Goal: Task Accomplishment & Management: Use online tool/utility

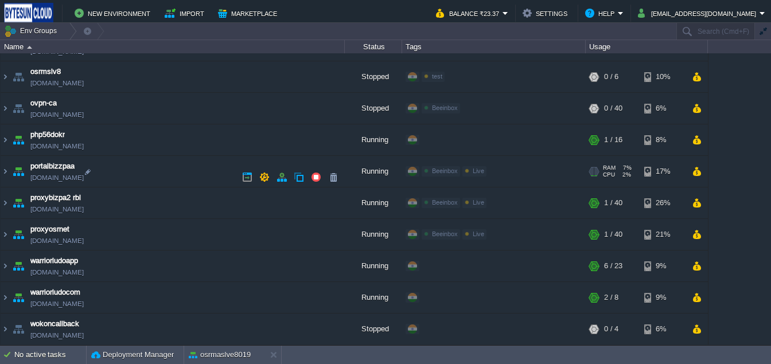
scroll to position [1183, 0]
click at [695, 176] on td at bounding box center [697, 171] width 17 height 17
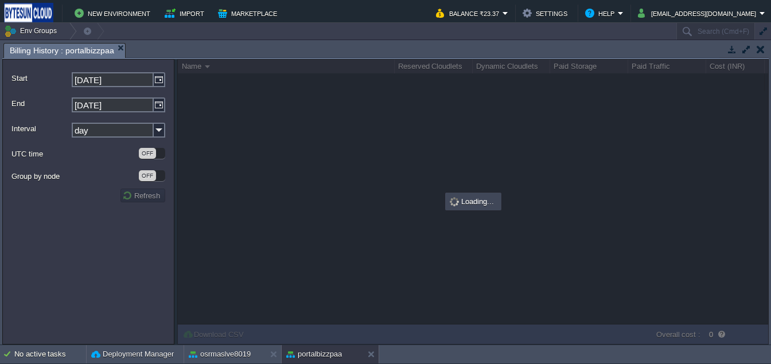
scroll to position [1172, 0]
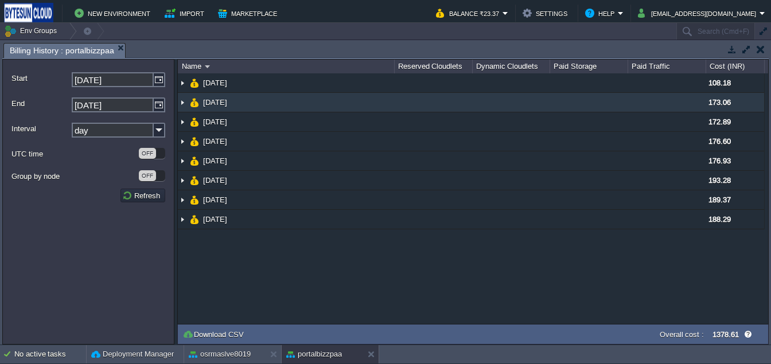
click at [182, 101] on img at bounding box center [182, 102] width 9 height 19
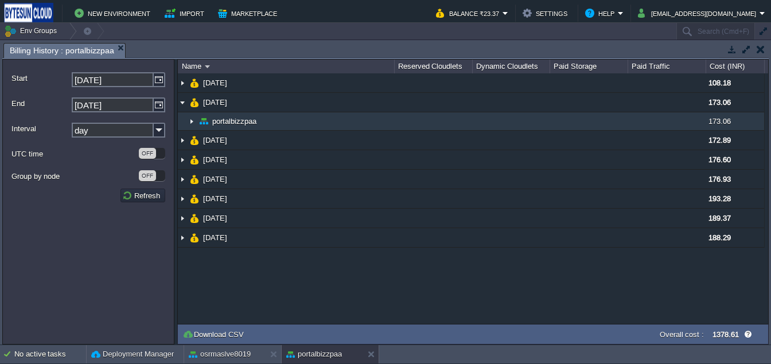
click at [188, 119] on img at bounding box center [191, 122] width 9 height 18
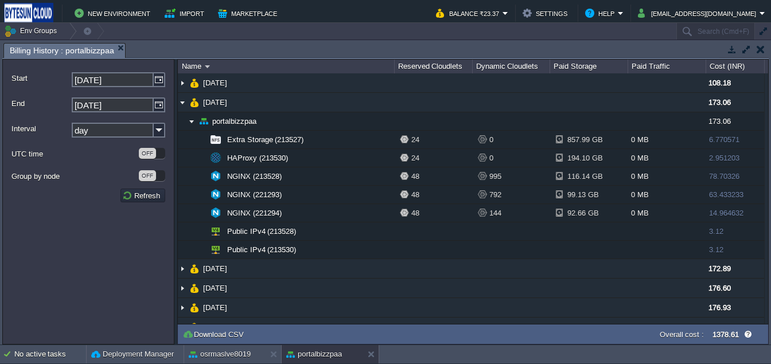
click at [764, 49] on button "button" at bounding box center [761, 49] width 8 height 10
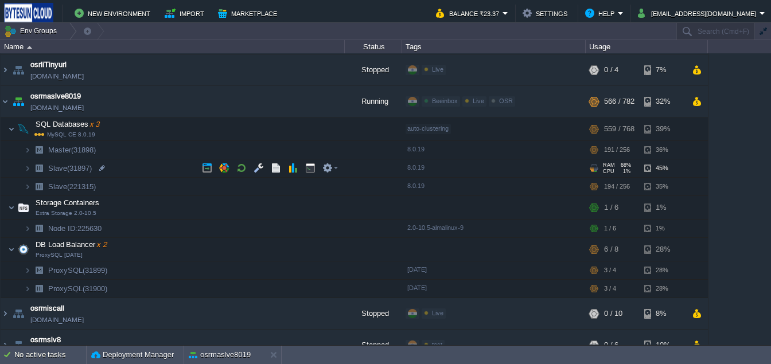
scroll to position [913, 0]
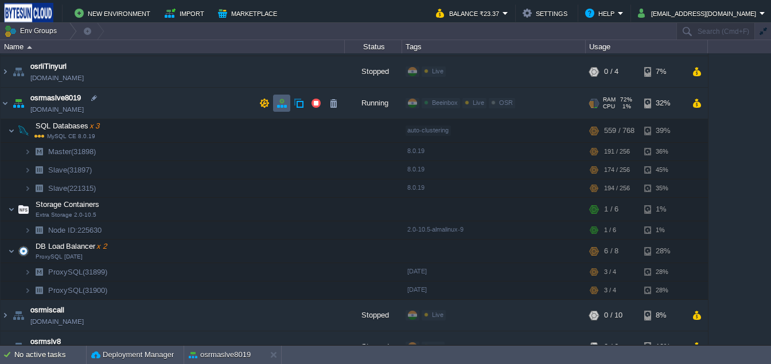
click at [285, 107] on button "button" at bounding box center [282, 103] width 10 height 10
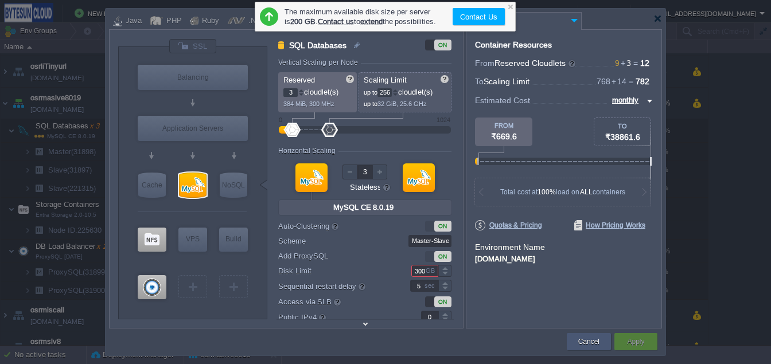
click at [600, 339] on div "Cancel" at bounding box center [589, 342] width 27 height 17
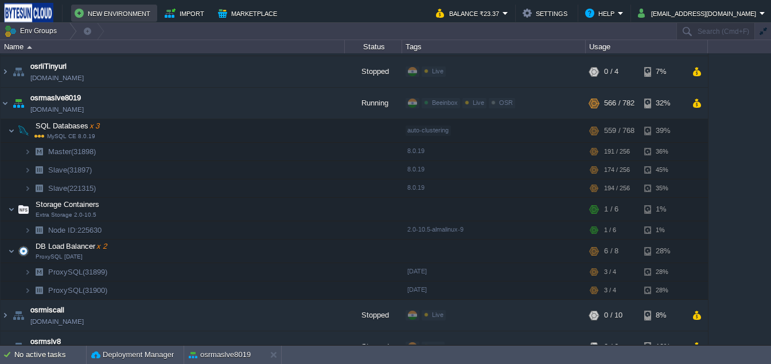
click at [100, 11] on button "New Environment" at bounding box center [114, 13] width 79 height 14
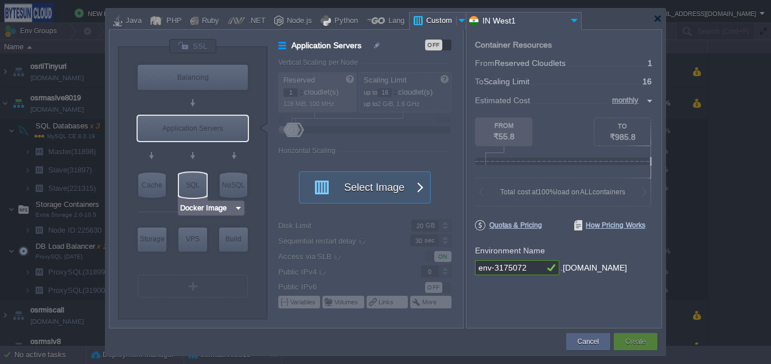
click at [198, 188] on div "SQL" at bounding box center [193, 185] width 28 height 25
type input "SQL Databases"
type input "4"
type input "6"
type input "Select Image"
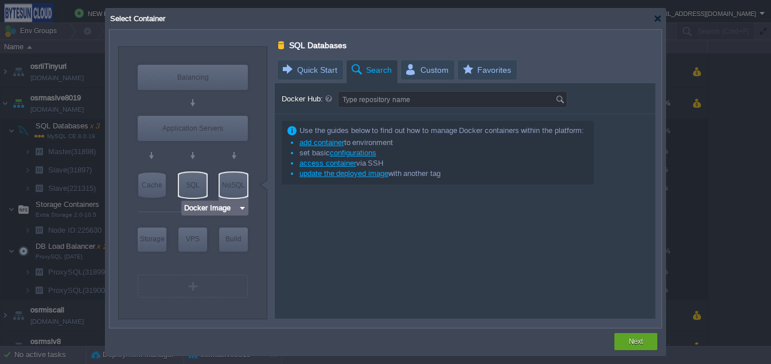
click at [211, 213] on input "Docker Image" at bounding box center [211, 208] width 55 height 11
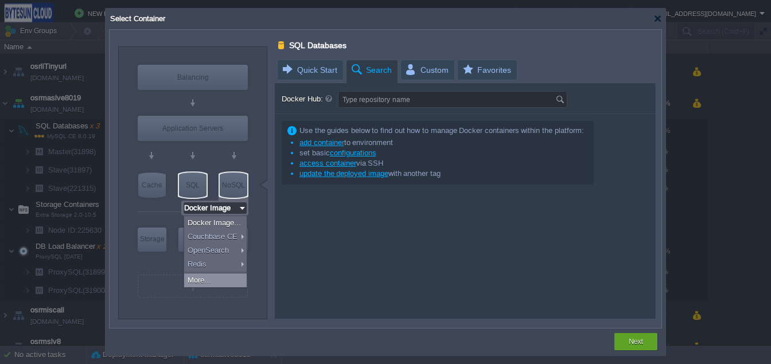
click at [215, 280] on div "More..." at bounding box center [215, 281] width 63 height 14
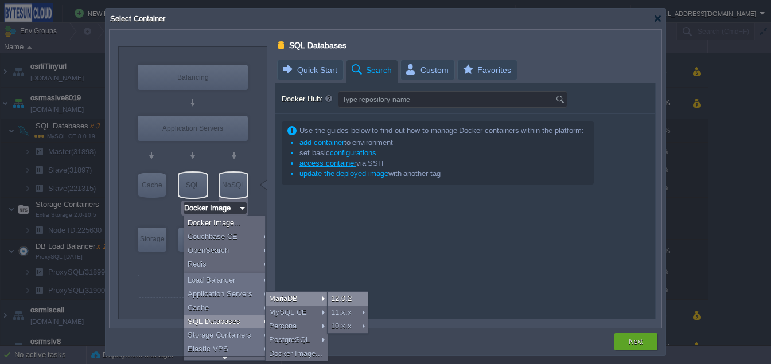
click at [344, 297] on div "12.0.2" at bounding box center [348, 299] width 40 height 14
type input "MariaDB 12.0.2"
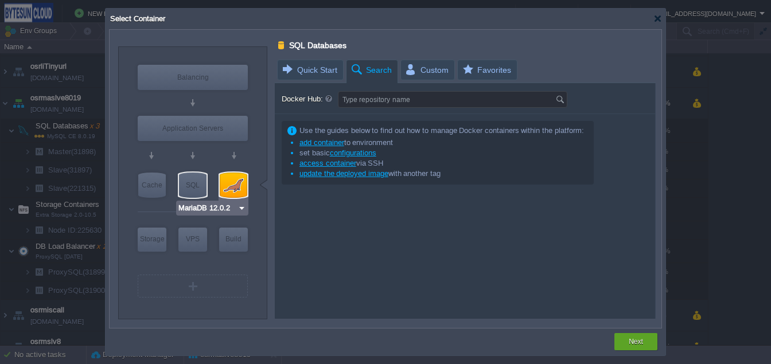
click at [237, 180] on div at bounding box center [234, 185] width 28 height 25
type input "SQL Databases"
type input "MariaDB 12.0.2"
type input "12.0.2-almalin..."
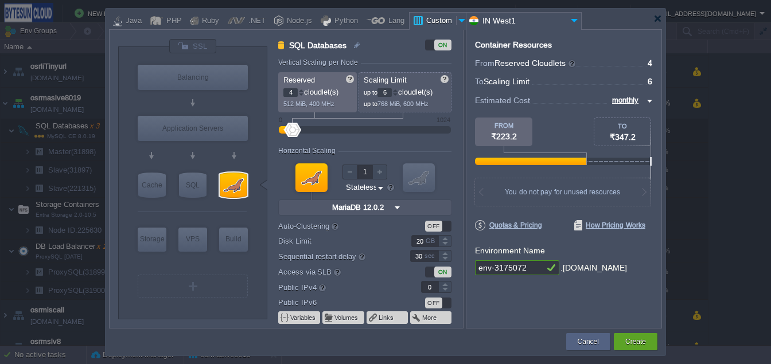
click at [441, 224] on div "OFF" at bounding box center [433, 226] width 17 height 11
type input "SQL Databases"
type input "8"
type input "2"
type input "12.0.2-almalin..."
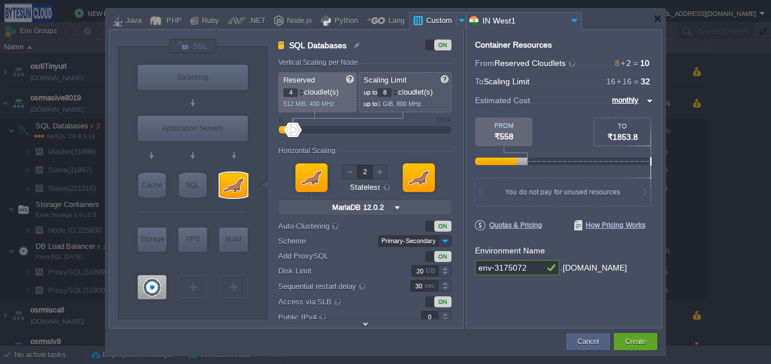
click at [447, 246] on img at bounding box center [445, 241] width 13 height 12
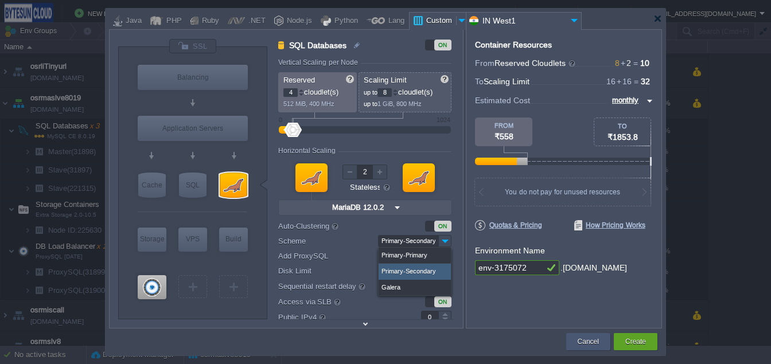
click at [581, 343] on button "Cancel" at bounding box center [588, 341] width 21 height 11
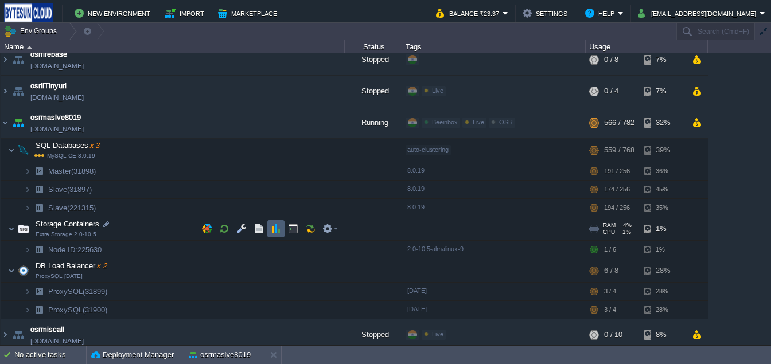
scroll to position [893, 0]
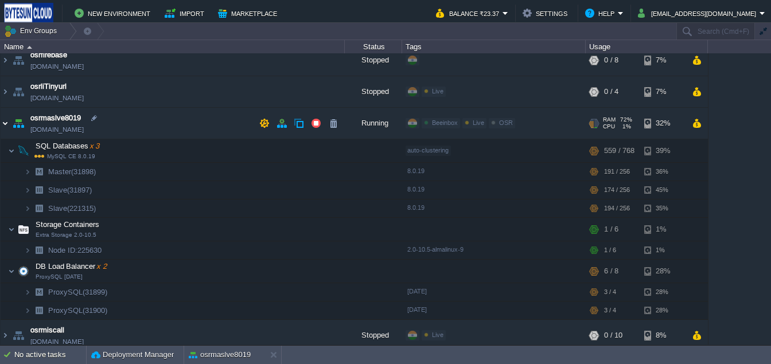
click at [7, 125] on img at bounding box center [5, 123] width 9 height 31
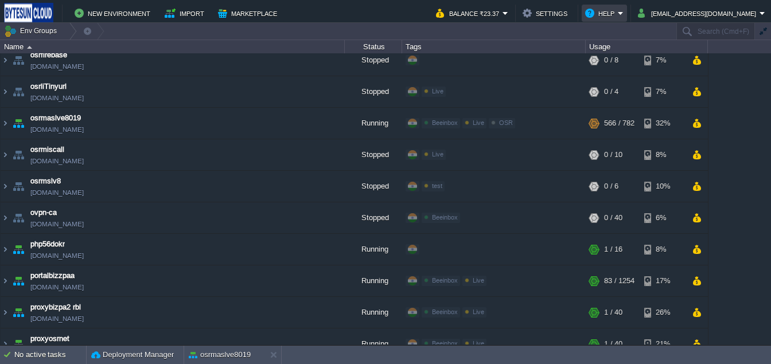
click at [618, 13] on button "Help" at bounding box center [601, 13] width 33 height 14
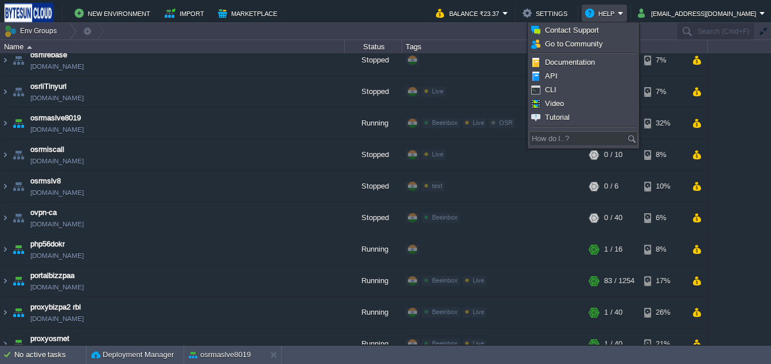
click at [728, 126] on div "b2bosr [DOMAIN_NAME] Stopped + Add to Env Group RAM 0% CPU 0% 0 / 228 6% benv-2…" at bounding box center [385, 199] width 771 height 292
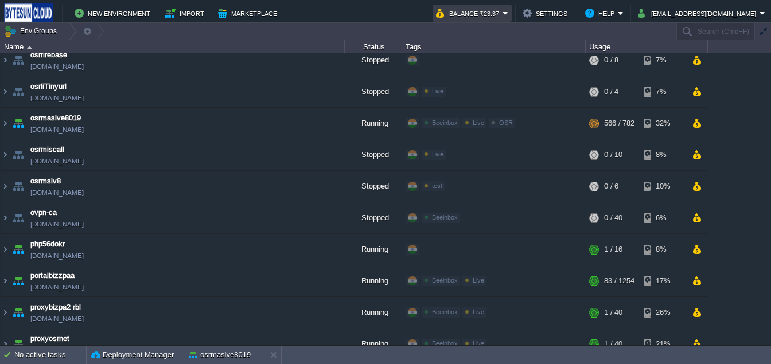
click at [503, 14] on button "Balance ₹23.37" at bounding box center [469, 13] width 67 height 14
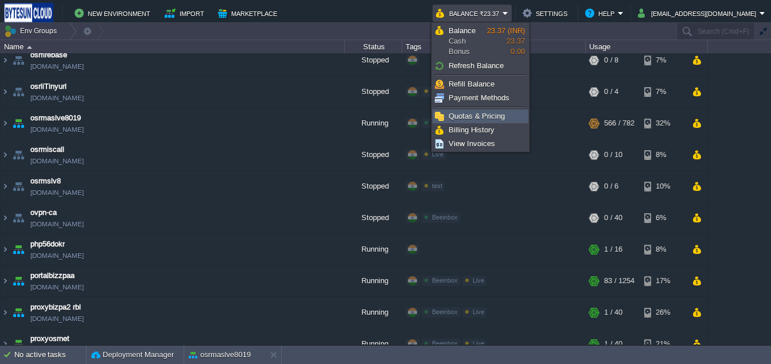
click at [476, 117] on span "Quotas & Pricing" at bounding box center [477, 116] width 56 height 9
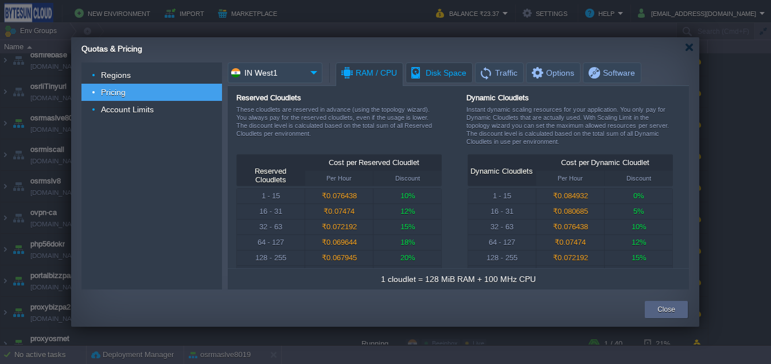
click at [417, 70] on span "Disk Space" at bounding box center [438, 73] width 57 height 20
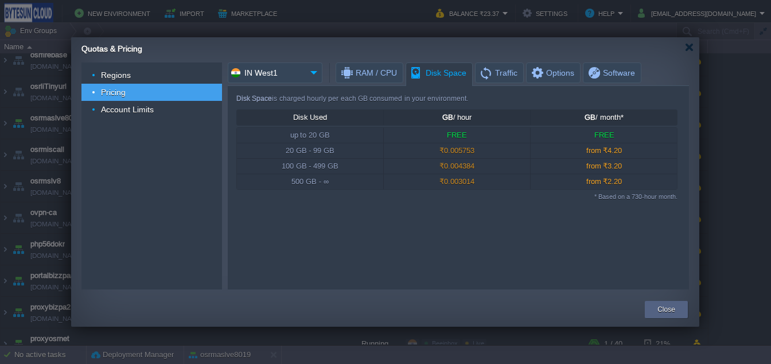
drag, startPoint x: 610, startPoint y: 151, endPoint x: 635, endPoint y: 152, distance: 25.8
click at [635, 152] on div "from ₹4.20" at bounding box center [604, 151] width 147 height 15
drag, startPoint x: 608, startPoint y: 184, endPoint x: 640, endPoint y: 185, distance: 32.1
click at [640, 185] on div "from ₹2.20" at bounding box center [604, 182] width 147 height 15
drag, startPoint x: 605, startPoint y: 185, endPoint x: 633, endPoint y: 185, distance: 27.6
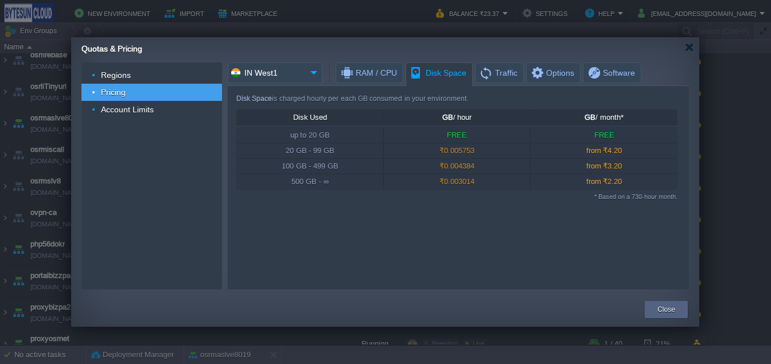
click at [633, 185] on div "from ₹2.20" at bounding box center [604, 182] width 147 height 15
drag, startPoint x: 611, startPoint y: 152, endPoint x: 662, endPoint y: 152, distance: 51.1
click at [662, 152] on div "from ₹4.20" at bounding box center [604, 151] width 147 height 15
click at [662, 315] on button "Close" at bounding box center [667, 309] width 18 height 11
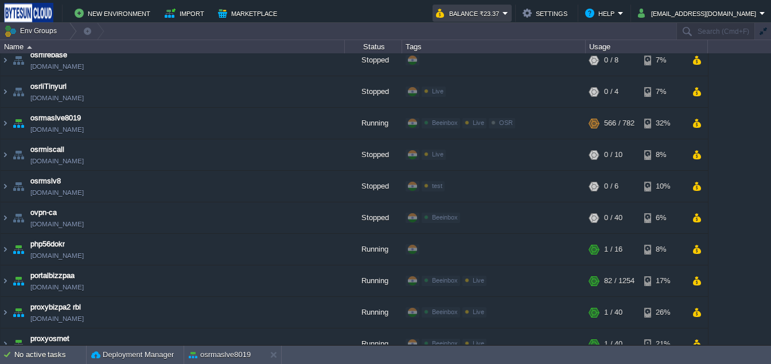
click at [487, 14] on button "Balance ₹23.37" at bounding box center [469, 13] width 67 height 14
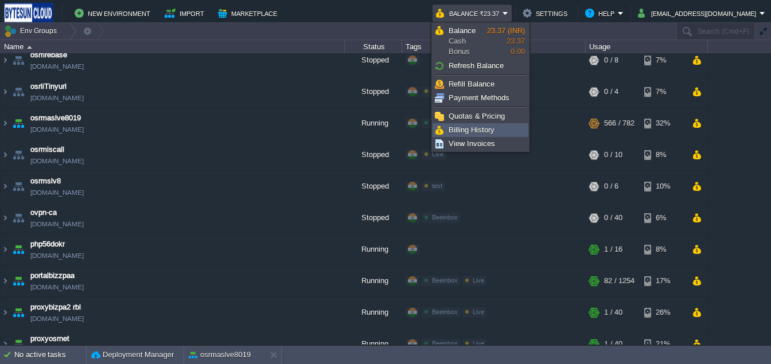
click at [473, 127] on span "Billing History" at bounding box center [472, 130] width 46 height 9
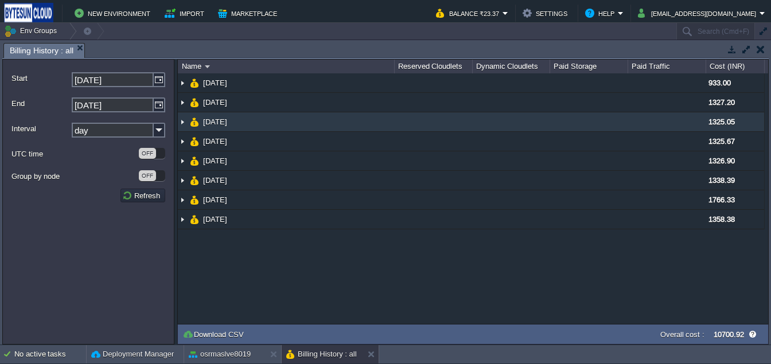
click at [183, 126] on img at bounding box center [182, 122] width 9 height 19
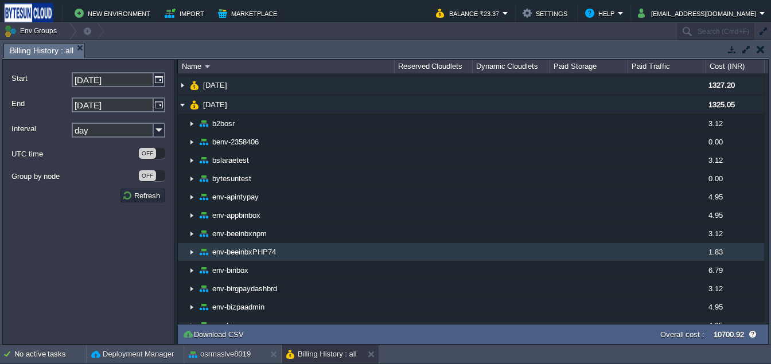
scroll to position [0, 0]
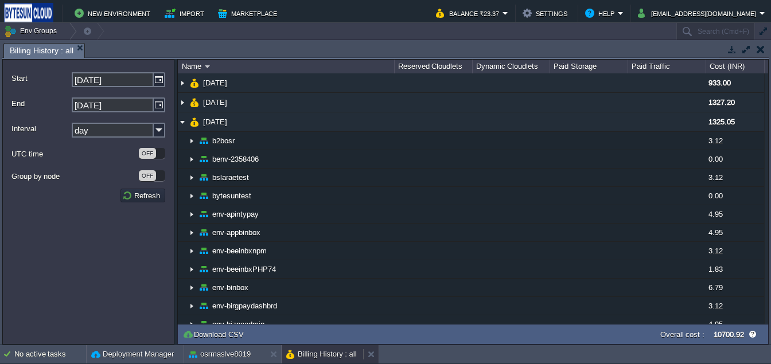
click at [321, 352] on button "Billing History : all" at bounding box center [321, 354] width 71 height 11
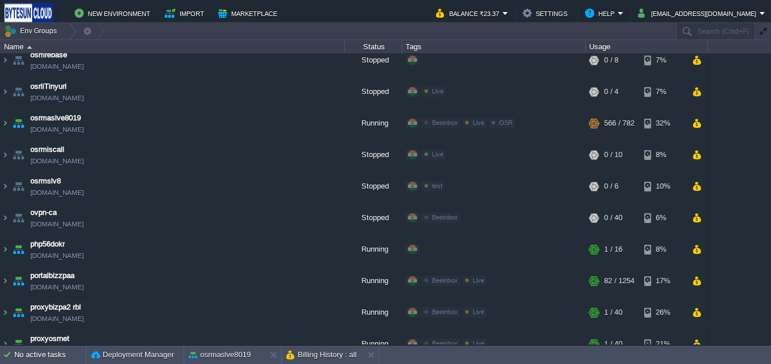
click at [745, 182] on div "b2bosr [DOMAIN_NAME] Stopped + Add to Env Group RAM 0% CPU 0% 0 / 228 6% benv-2…" at bounding box center [385, 199] width 771 height 292
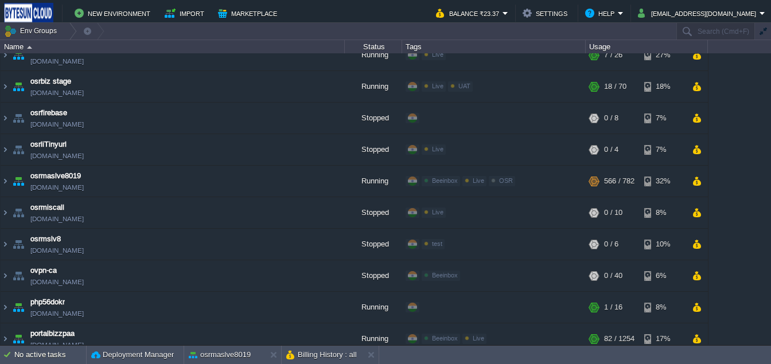
scroll to position [826, 0]
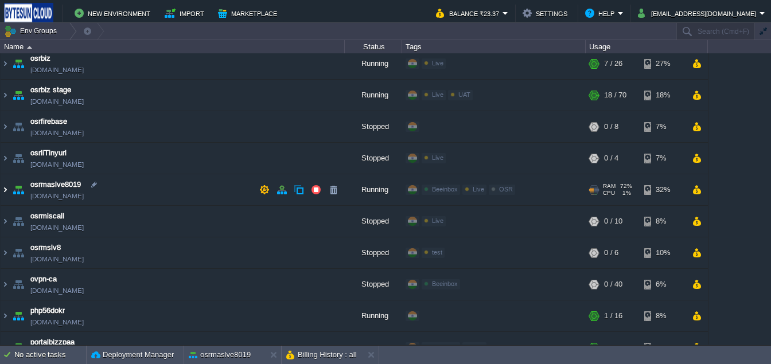
click at [2, 193] on img at bounding box center [5, 190] width 9 height 31
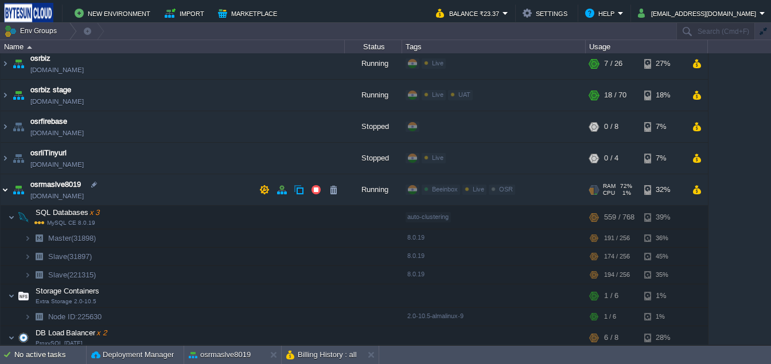
click at [2, 195] on img at bounding box center [5, 190] width 9 height 31
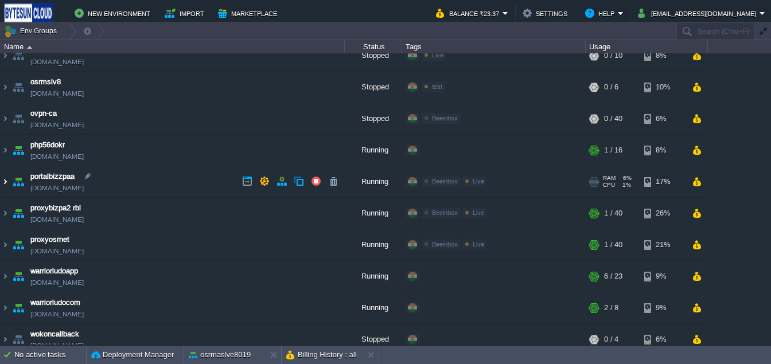
scroll to position [999, 0]
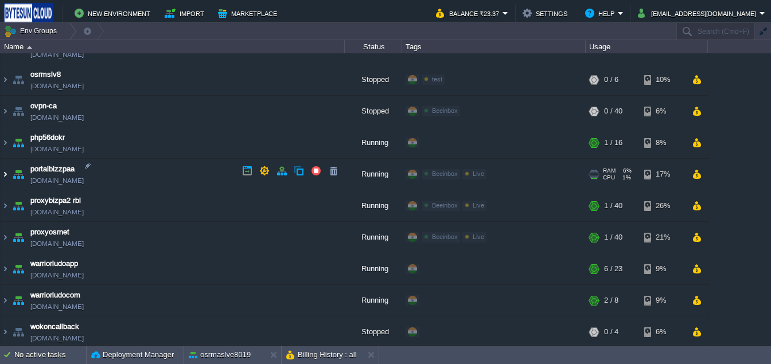
click at [3, 174] on img at bounding box center [5, 174] width 9 height 31
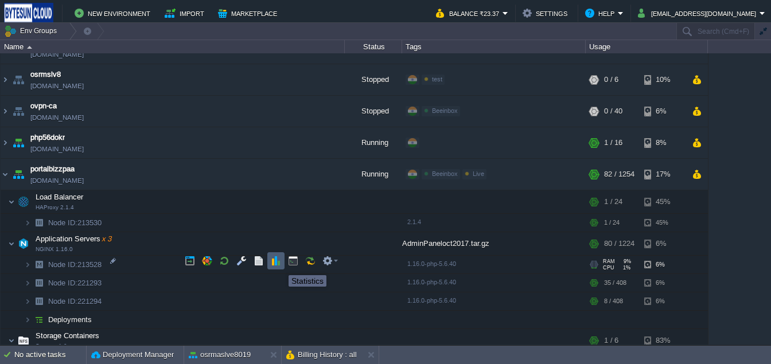
click at [280, 265] on button "button" at bounding box center [276, 261] width 10 height 10
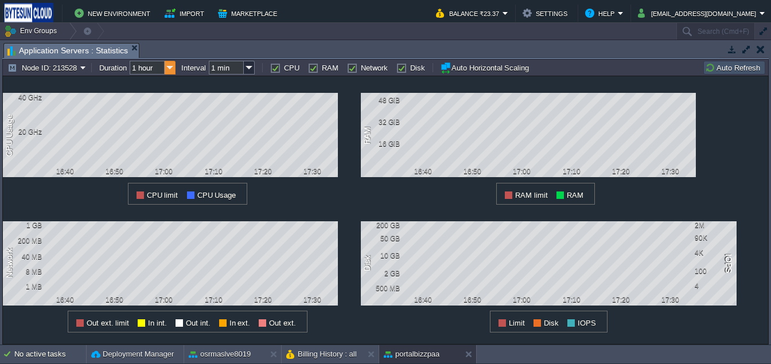
click at [176, 66] on img at bounding box center [170, 68] width 11 height 14
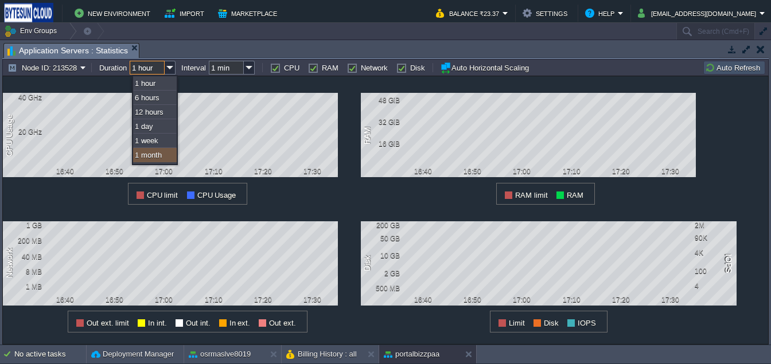
click at [166, 154] on div "1 month" at bounding box center [155, 155] width 44 height 14
type input "1 month"
type input "1 hour"
